Goal: Check status

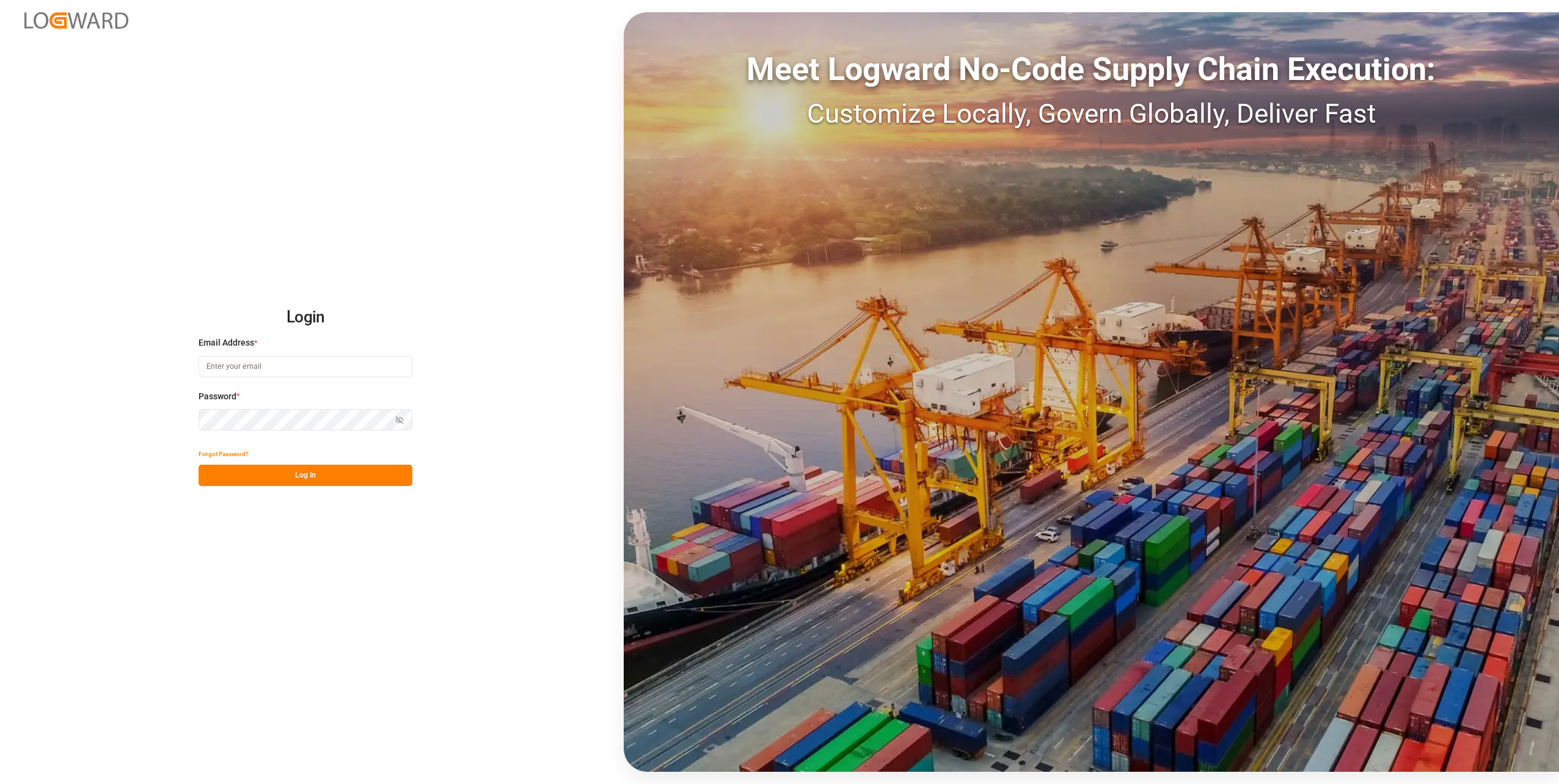
type input "[PERSON_NAME][EMAIL_ADDRESS][DOMAIN_NAME]"
click at [333, 480] on button "Log In" at bounding box center [305, 475] width 214 height 21
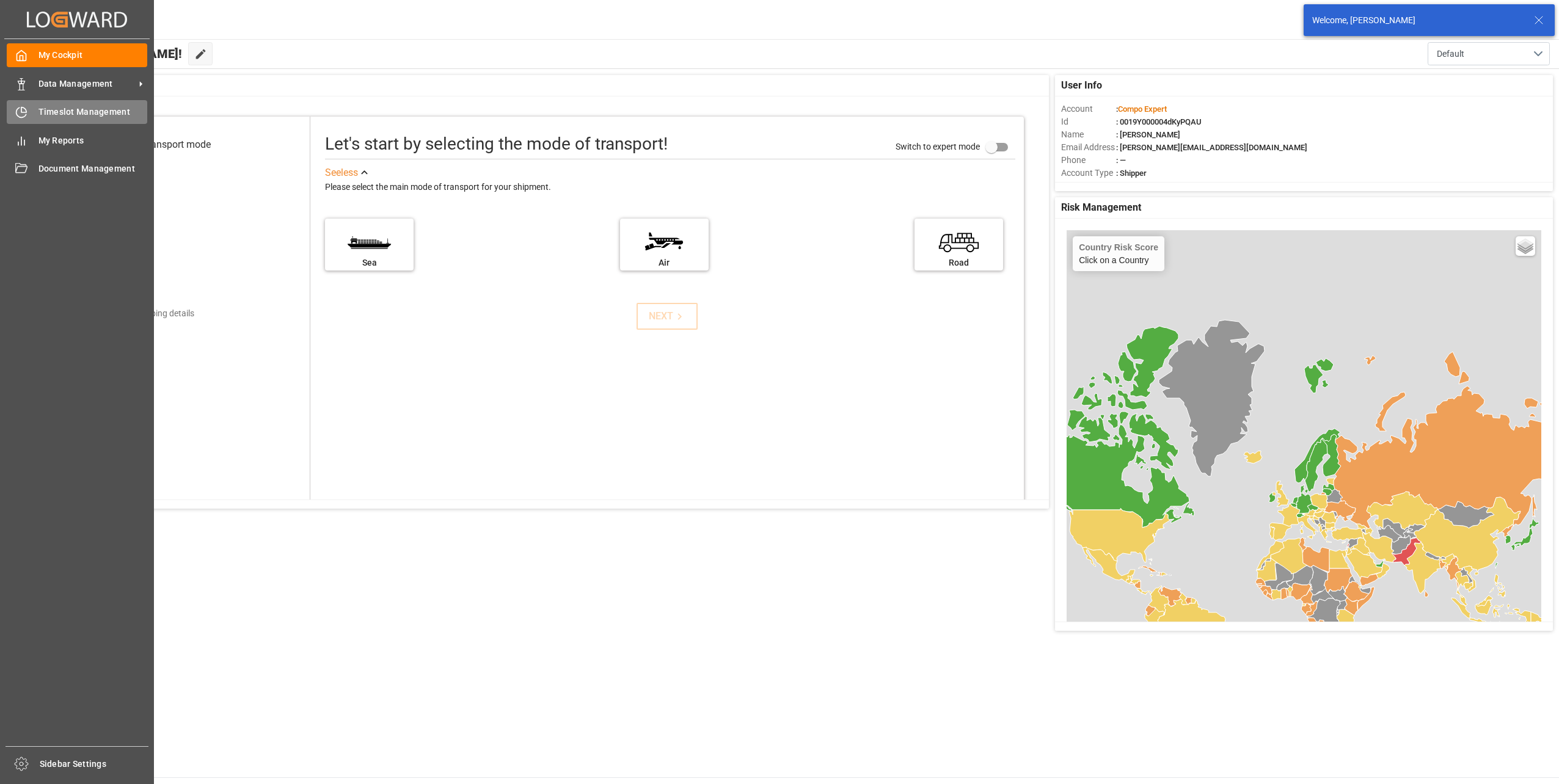
click at [15, 116] on div at bounding box center [17, 112] width 21 height 13
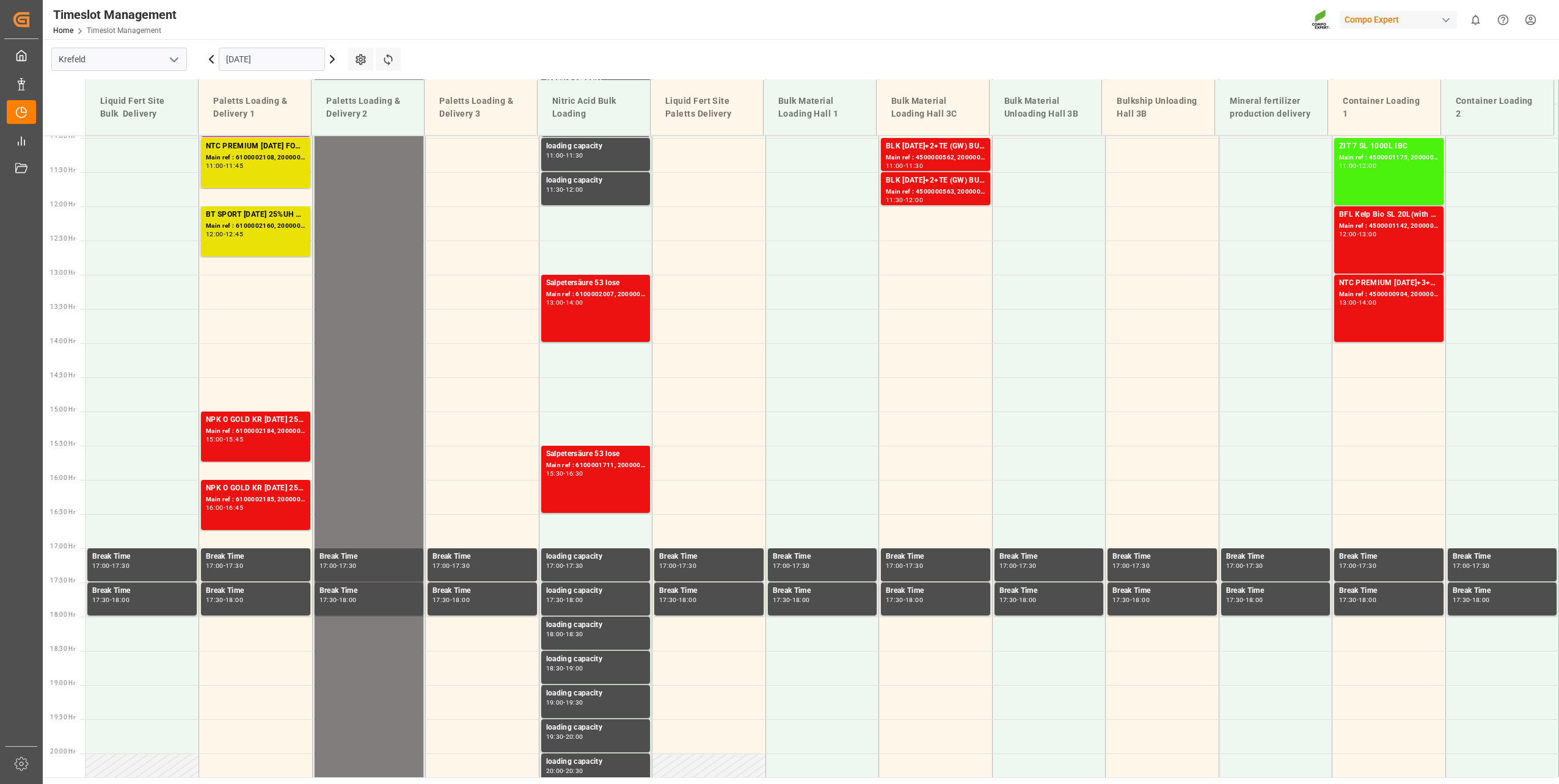
scroll to position [825, 0]
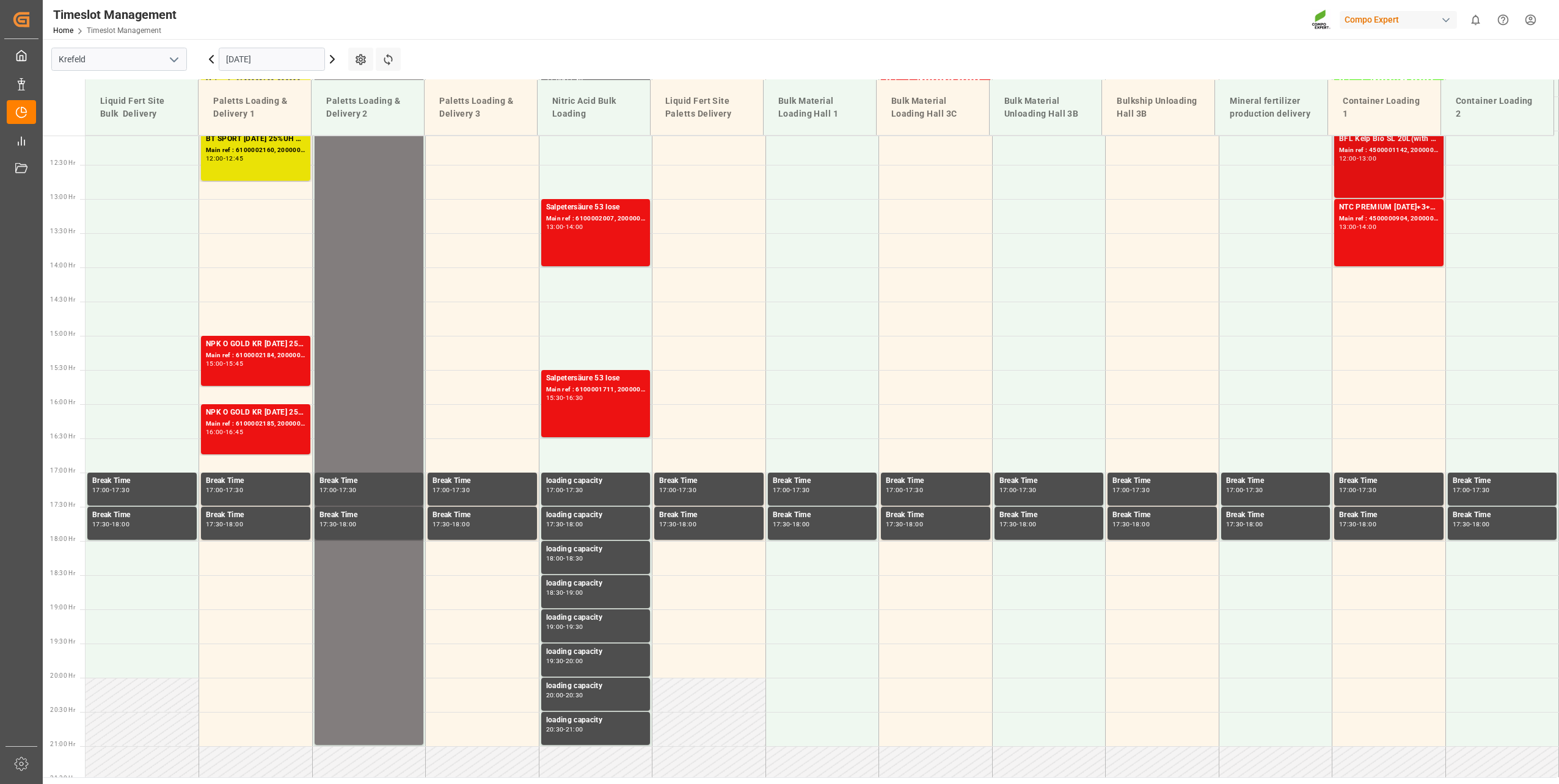
click at [1389, 178] on div "BFL Kelp Bio SL 20L(with B)(x48) EGY MTOBFL KELP BIO SL (with B) 12x1L (x60) EG…" at bounding box center [1389, 164] width 99 height 62
click at [1393, 220] on div "Main ref : 4500000904, 2000000789" at bounding box center [1389, 219] width 99 height 11
